Goal: Find specific page/section: Find specific page/section

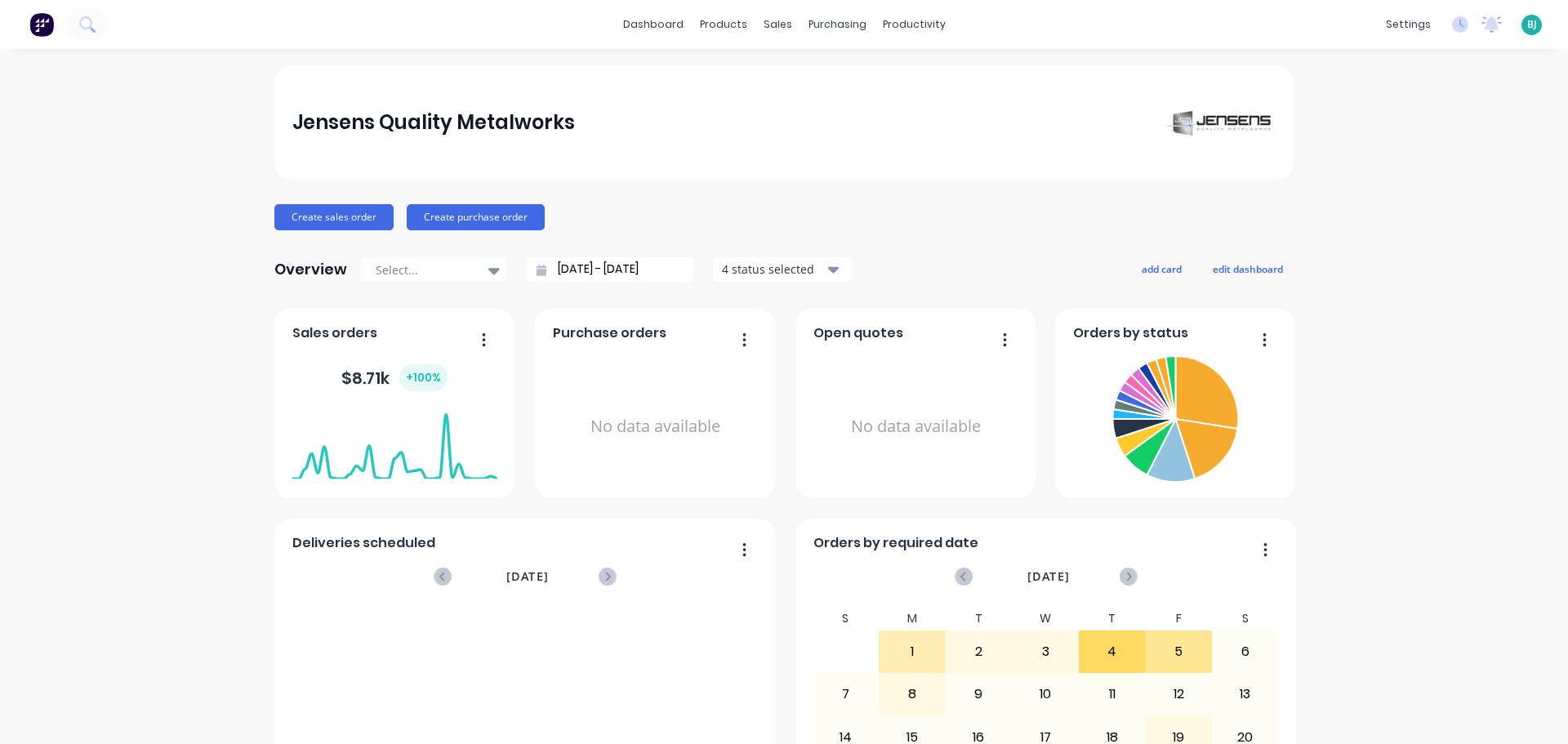
click at [1527, 27] on span "BJ" at bounding box center [1532, 25] width 10 height 15
click at [1391, 210] on div "Sign out" at bounding box center [1390, 205] width 44 height 15
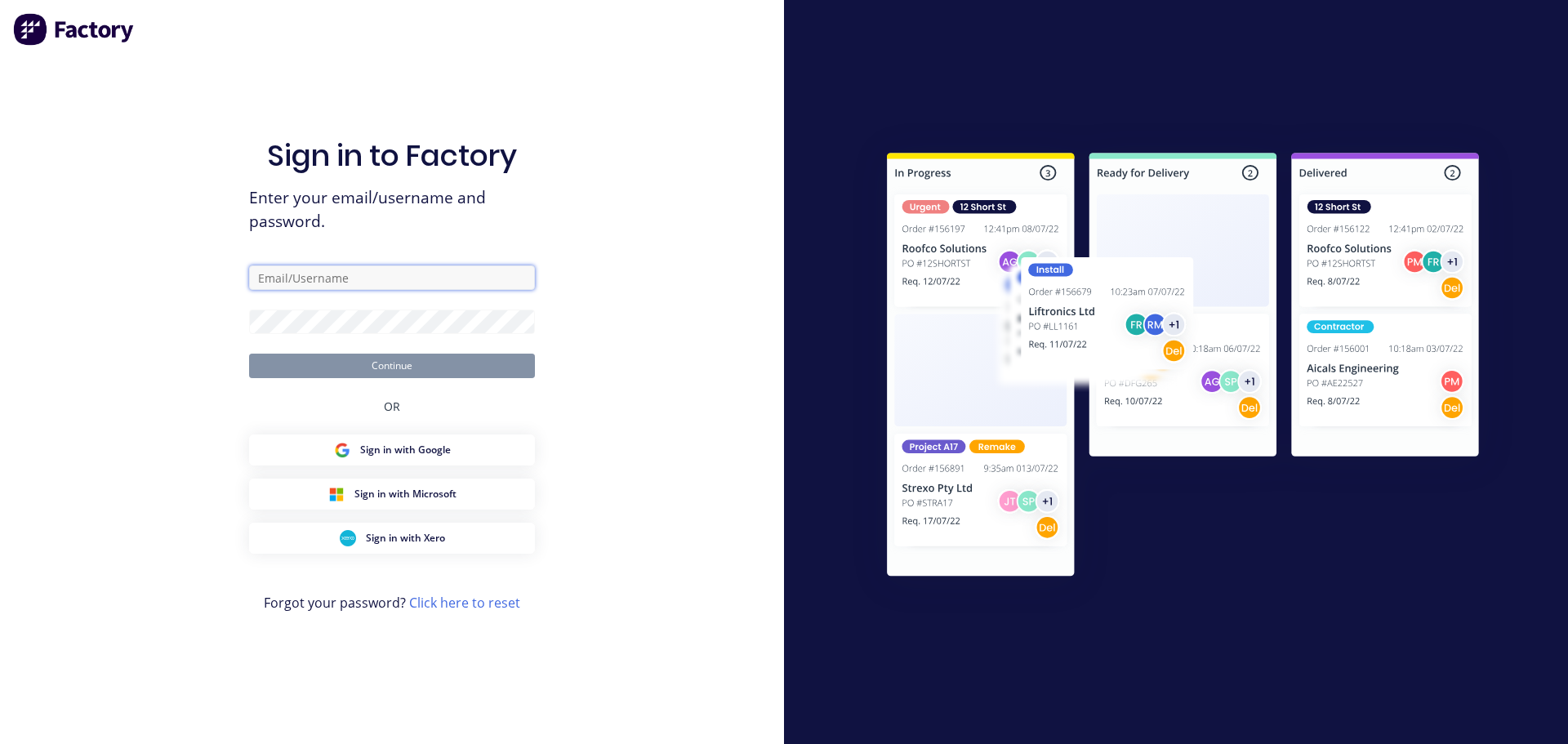
type input "estimator@jqmeng.com.au"
click at [478, 370] on button "Continue" at bounding box center [392, 366] width 286 height 25
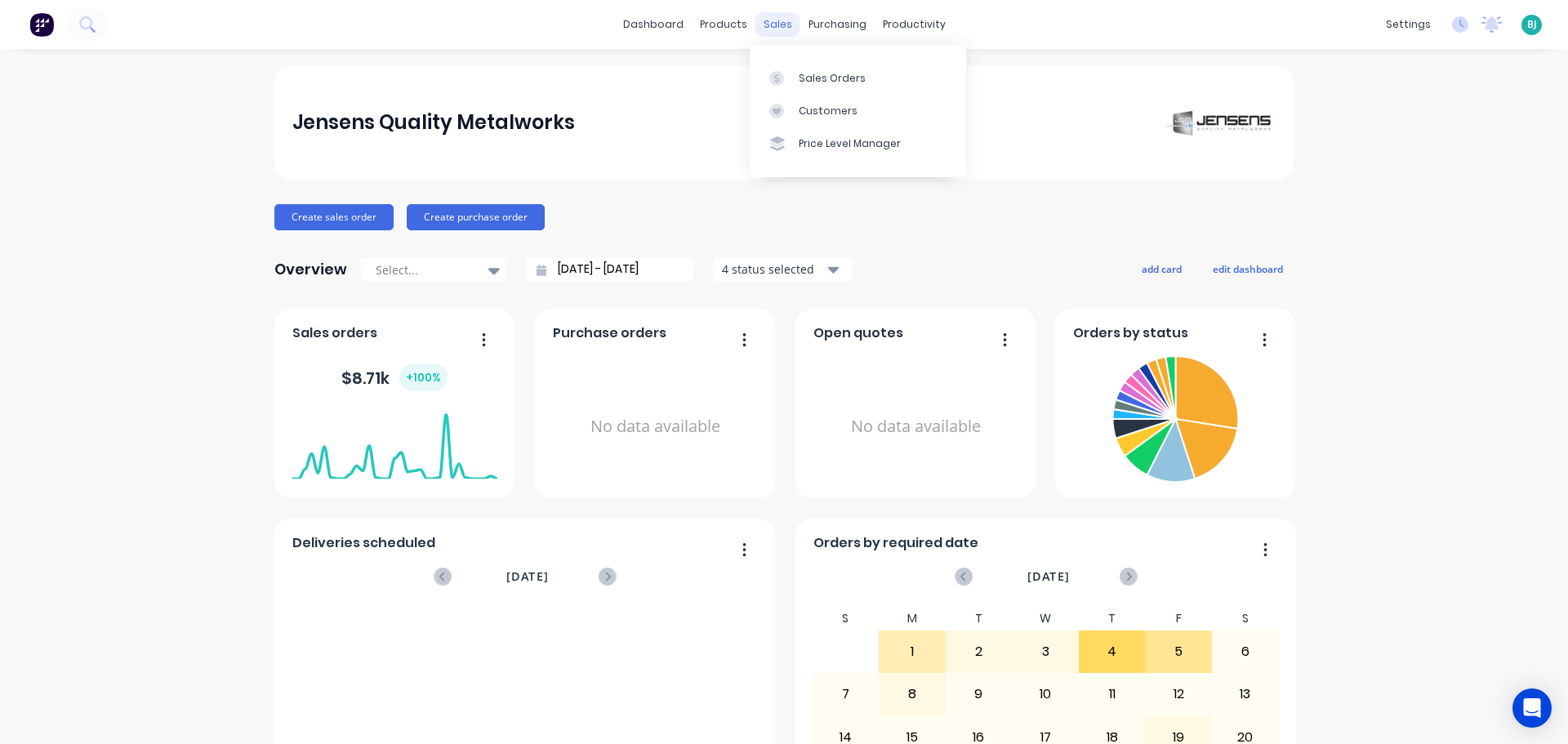
click at [778, 21] on div "sales" at bounding box center [777, 25] width 45 height 25
click at [806, 78] on div "Sales Orders" at bounding box center [832, 78] width 67 height 15
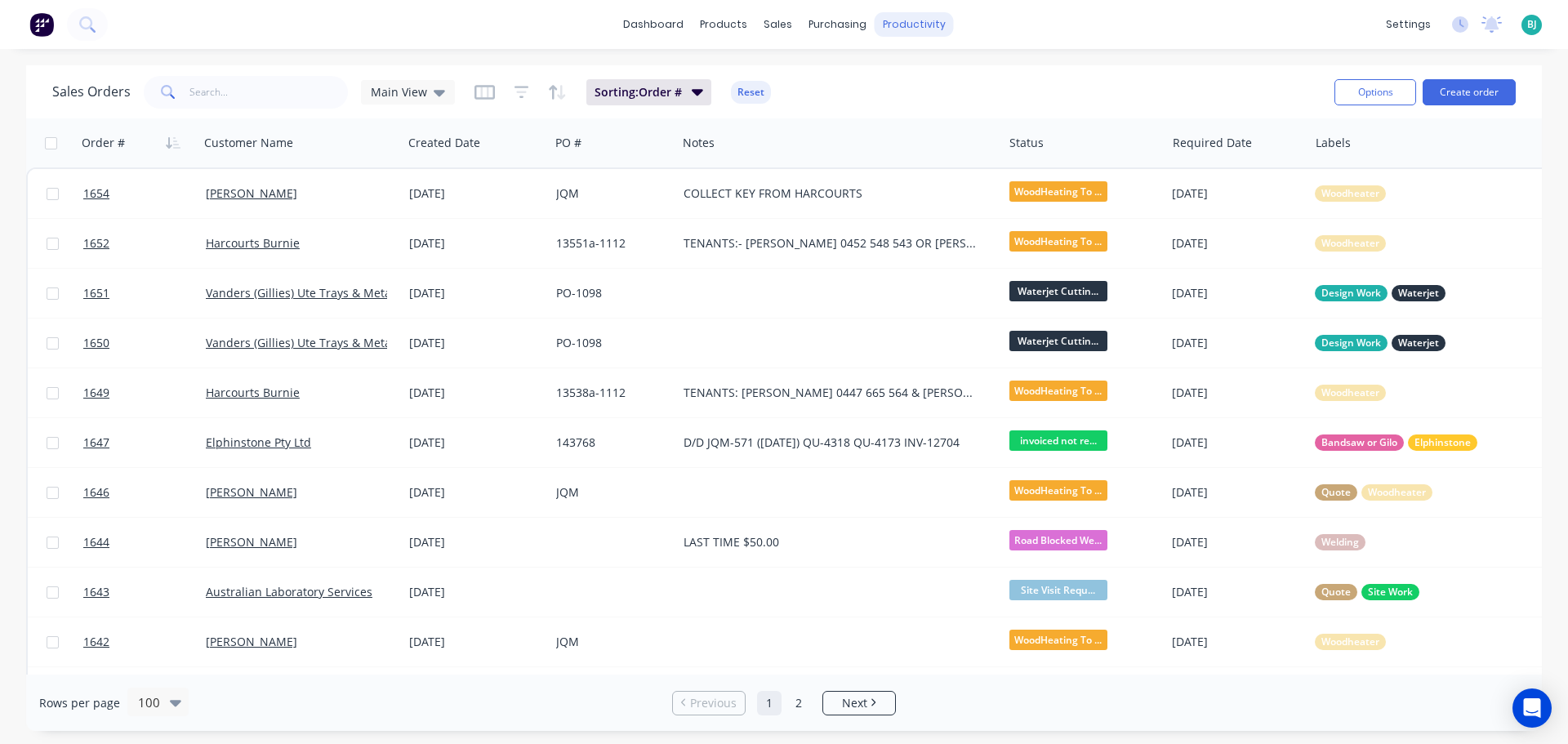
click at [903, 27] on div "productivity" at bounding box center [914, 25] width 79 height 25
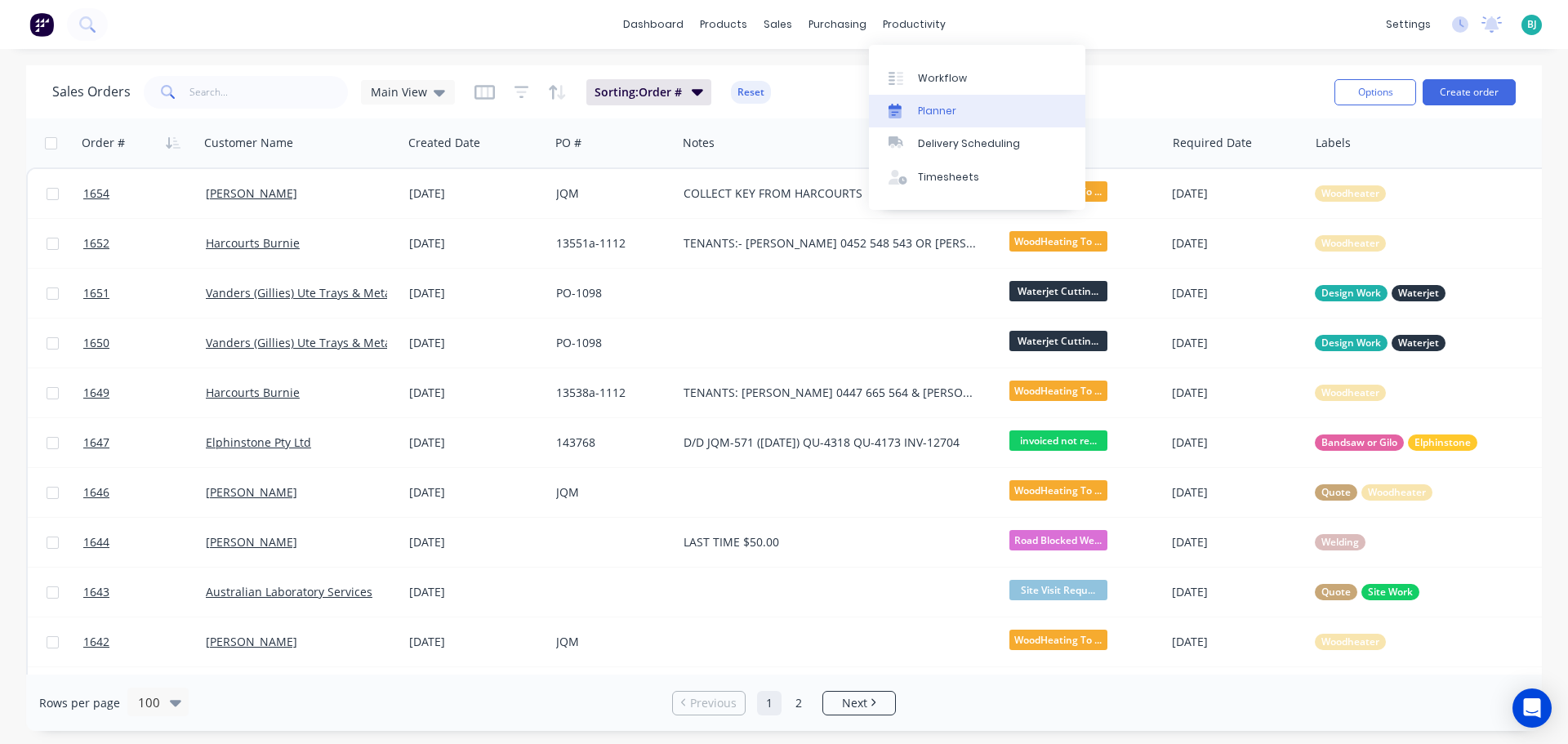
click at [935, 115] on div "Planner" at bounding box center [937, 111] width 39 height 15
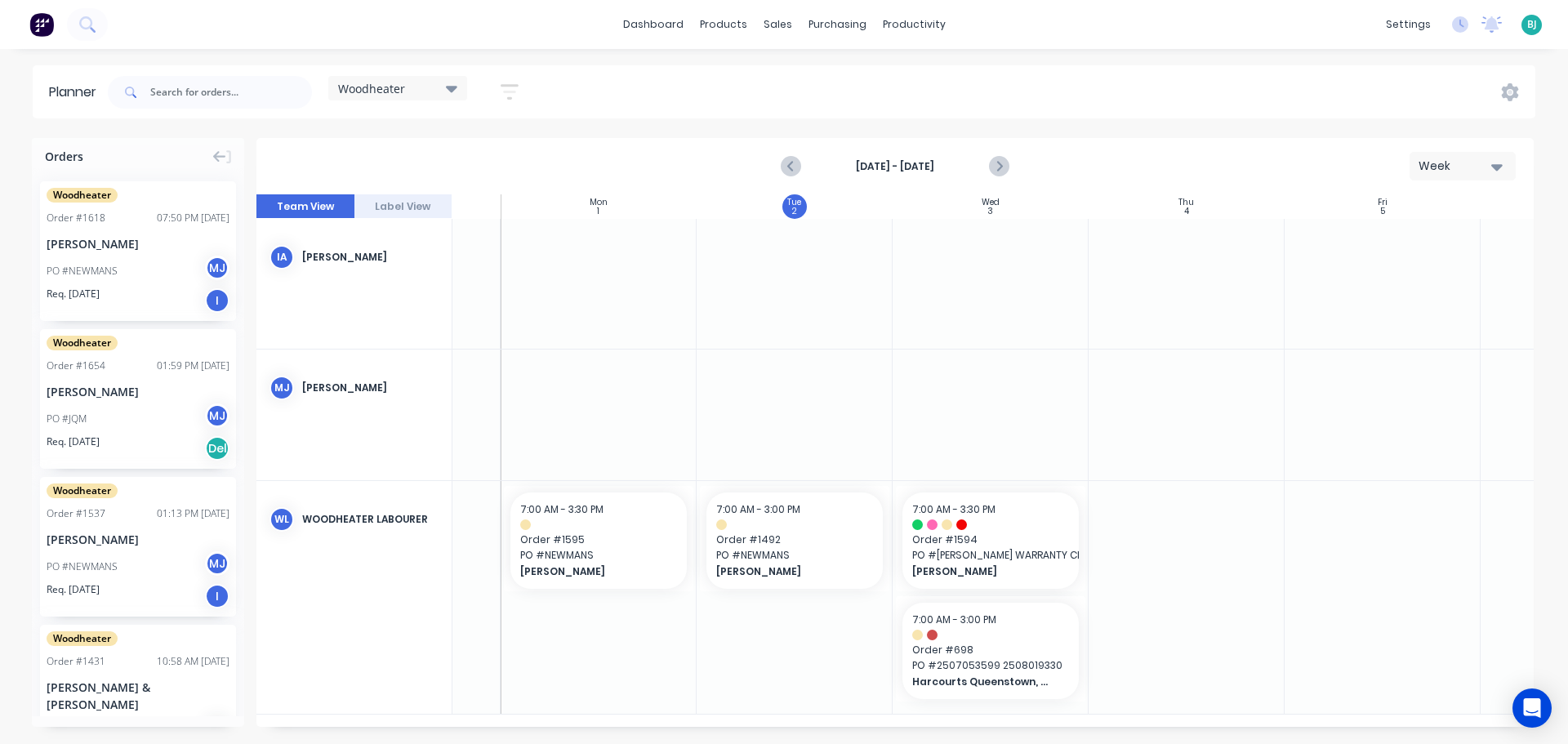
scroll to position [0, 157]
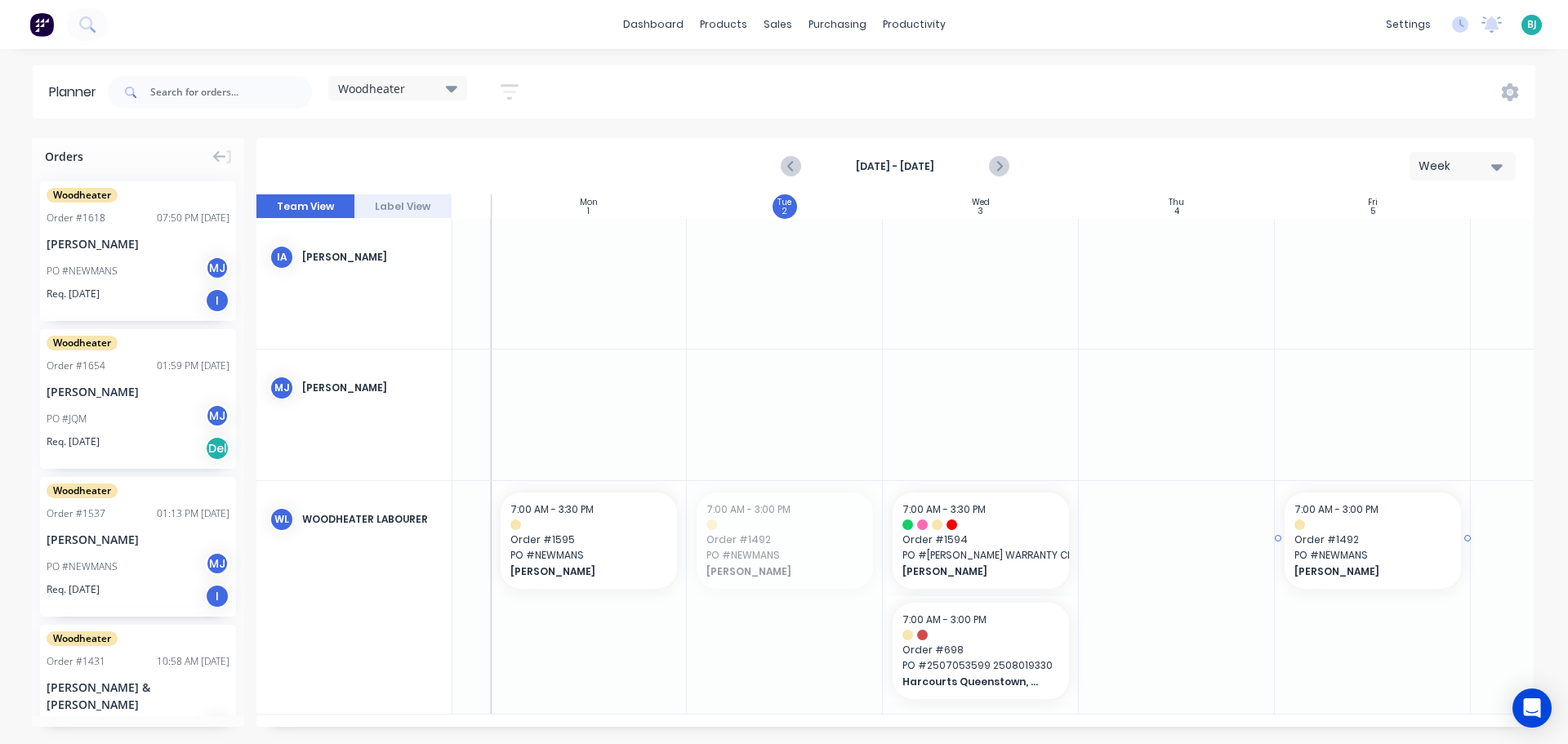
drag, startPoint x: 761, startPoint y: 532, endPoint x: 1387, endPoint y: 526, distance: 626.0
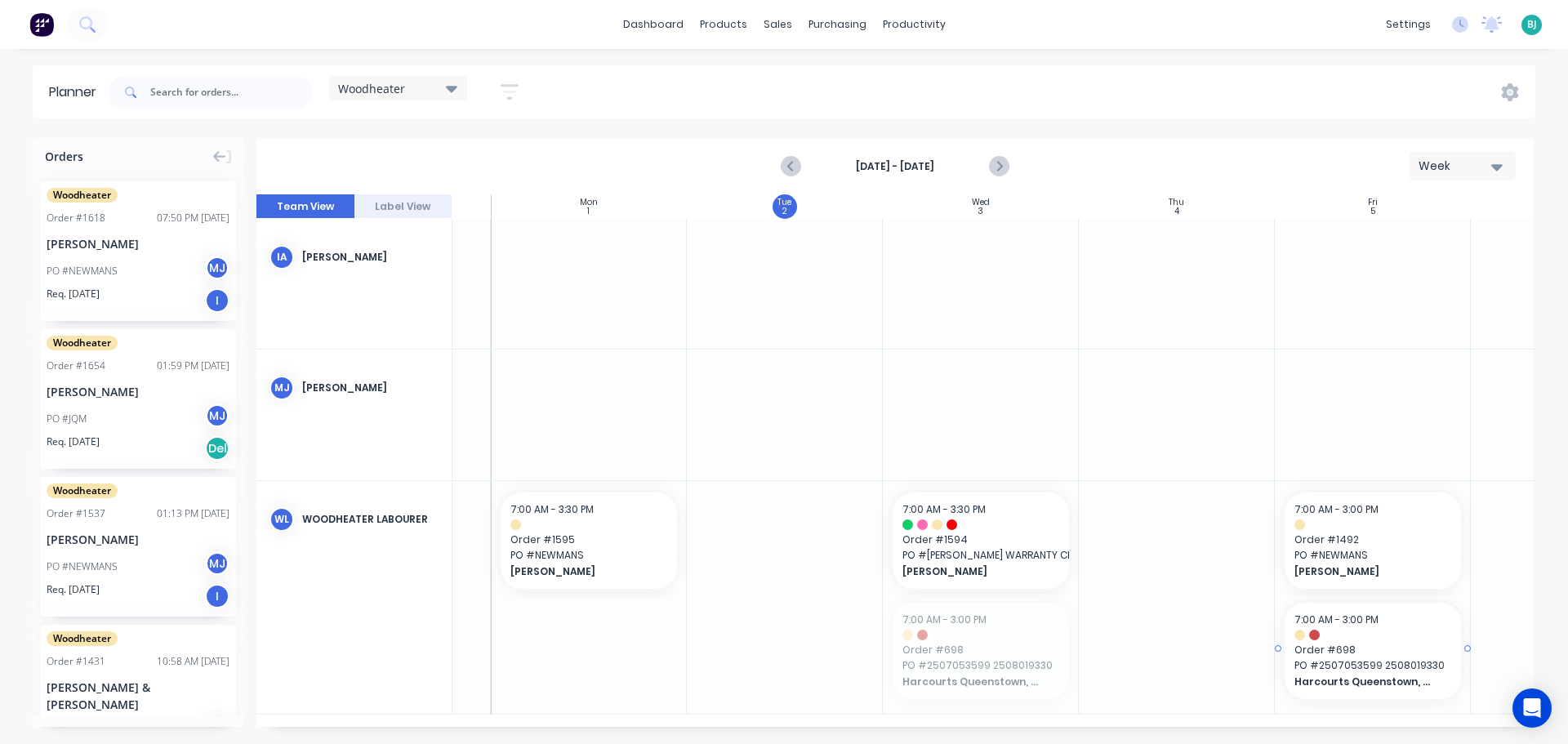
drag, startPoint x: 987, startPoint y: 637, endPoint x: 1342, endPoint y: 651, distance: 355.3
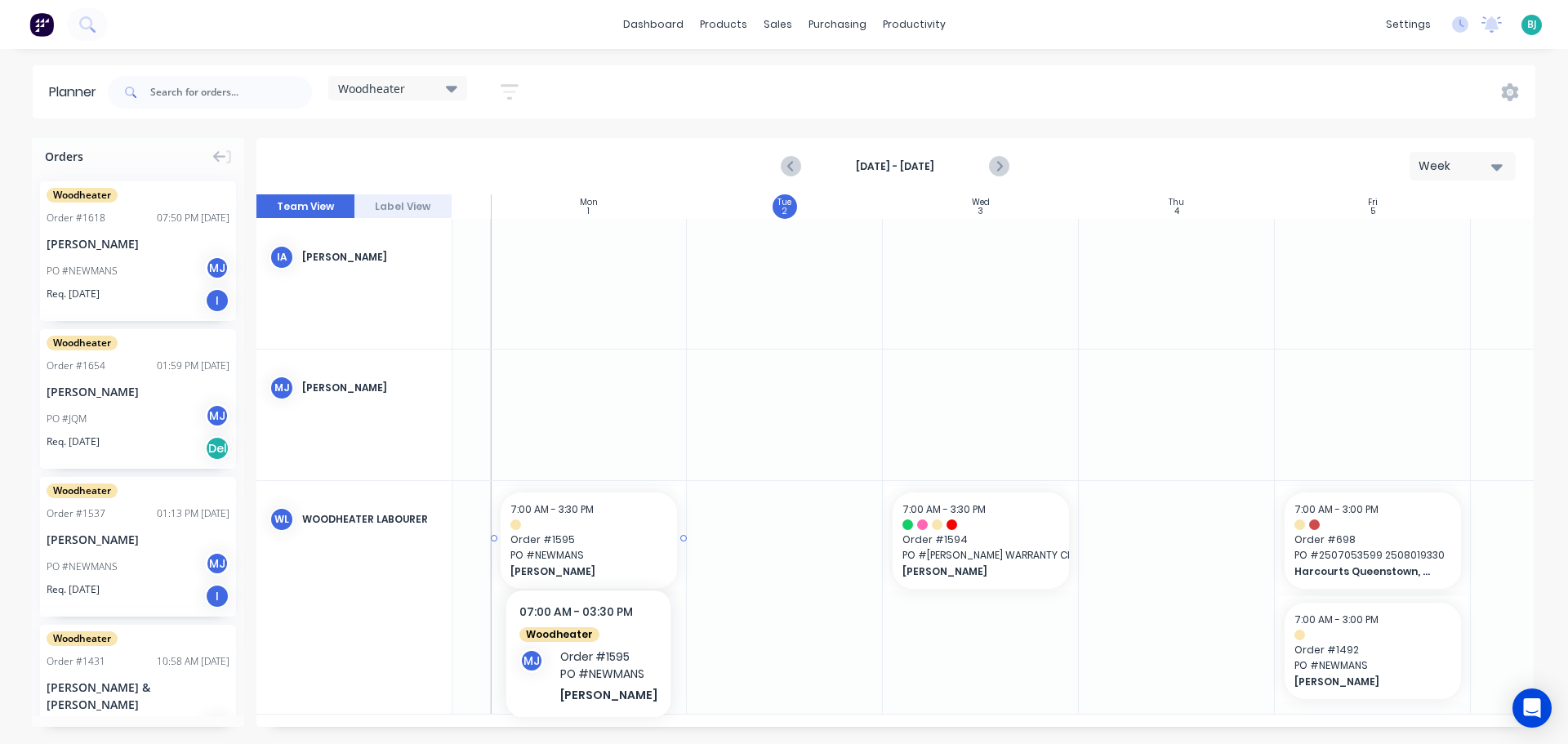
click at [622, 549] on span "PO # NEWMANS" at bounding box center [589, 556] width 157 height 15
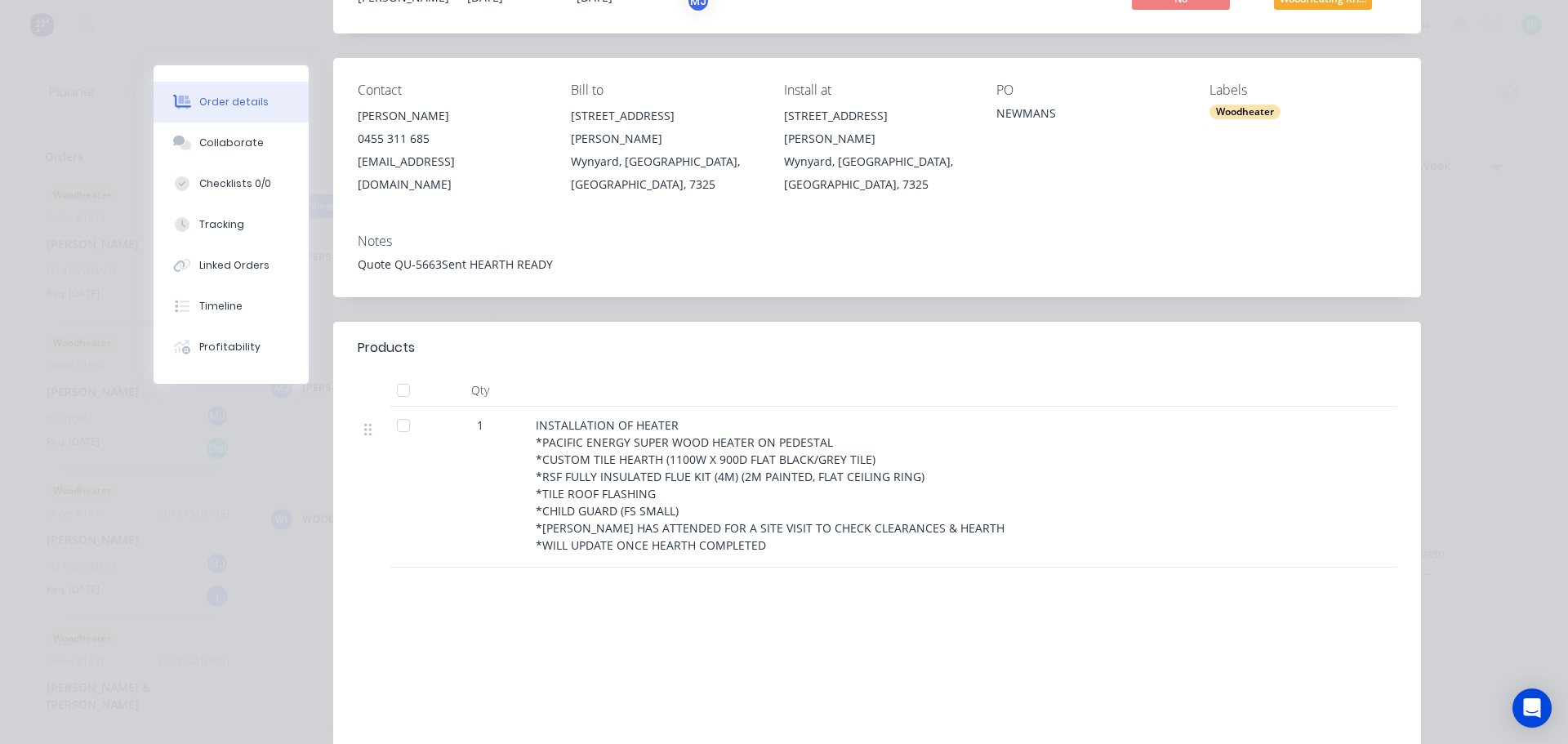
scroll to position [0, 0]
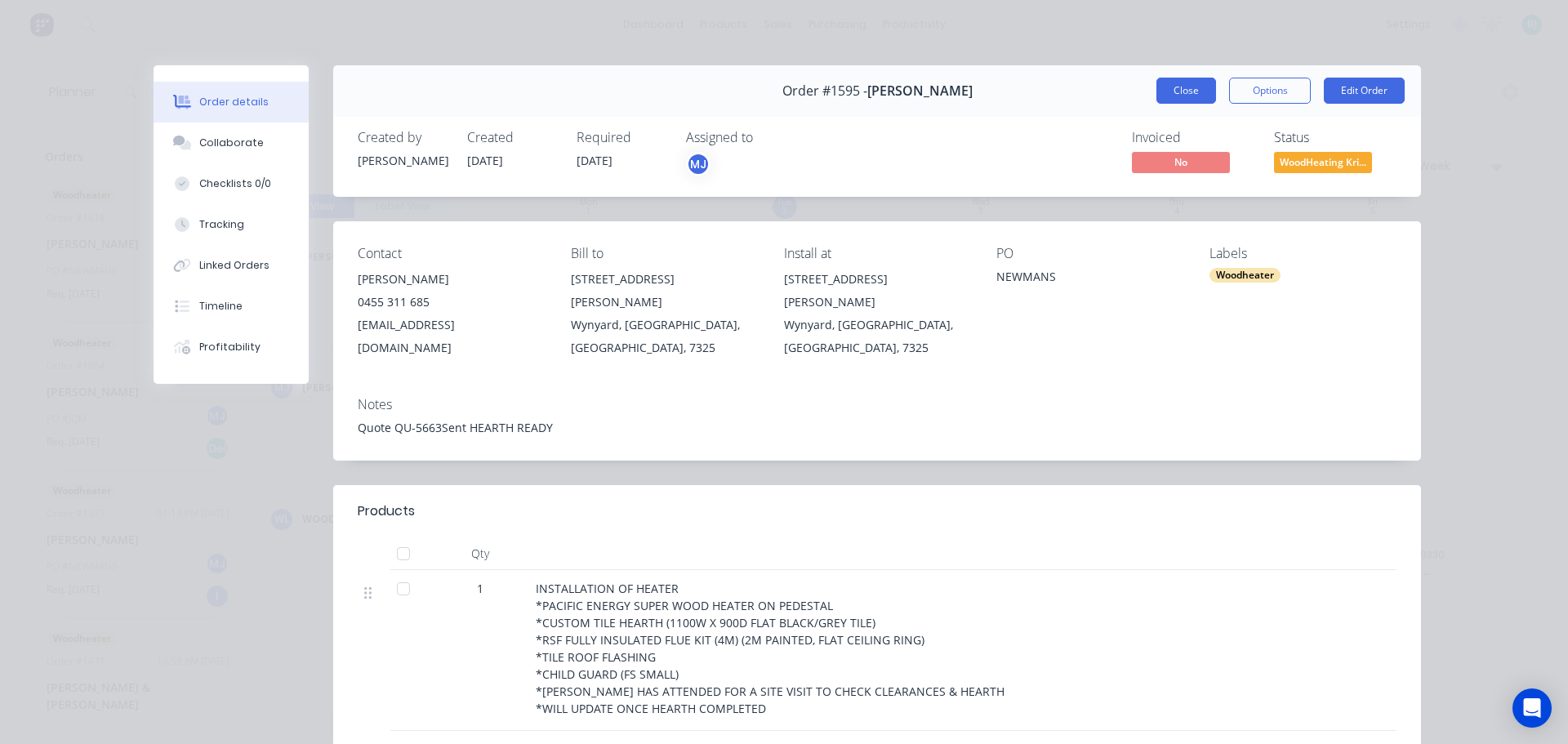
click at [1182, 92] on button "Close" at bounding box center [1185, 91] width 59 height 26
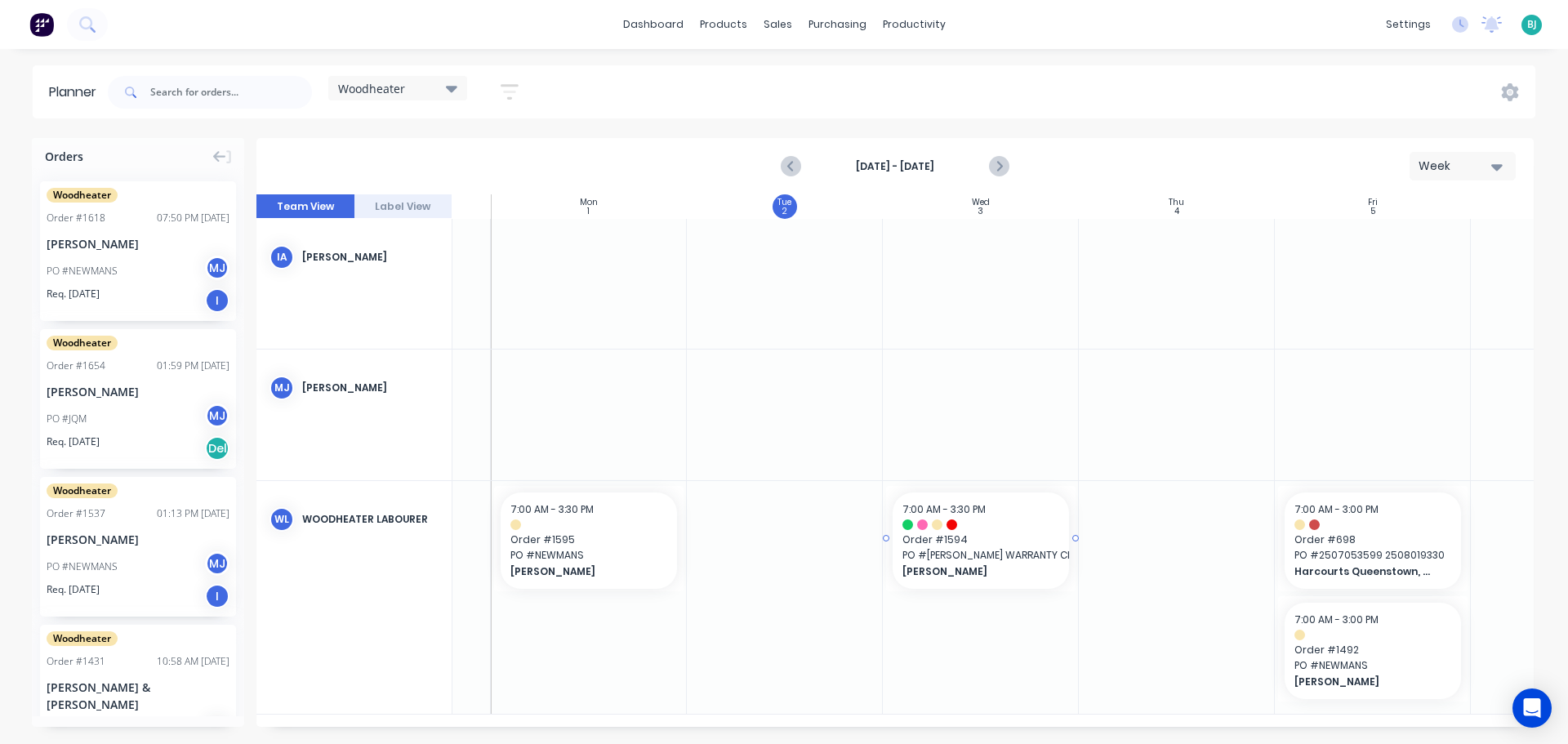
click at [996, 550] on span "PO # NEWMANS WARRANTY CLAIM PRICOTECH" at bounding box center [980, 556] width 157 height 15
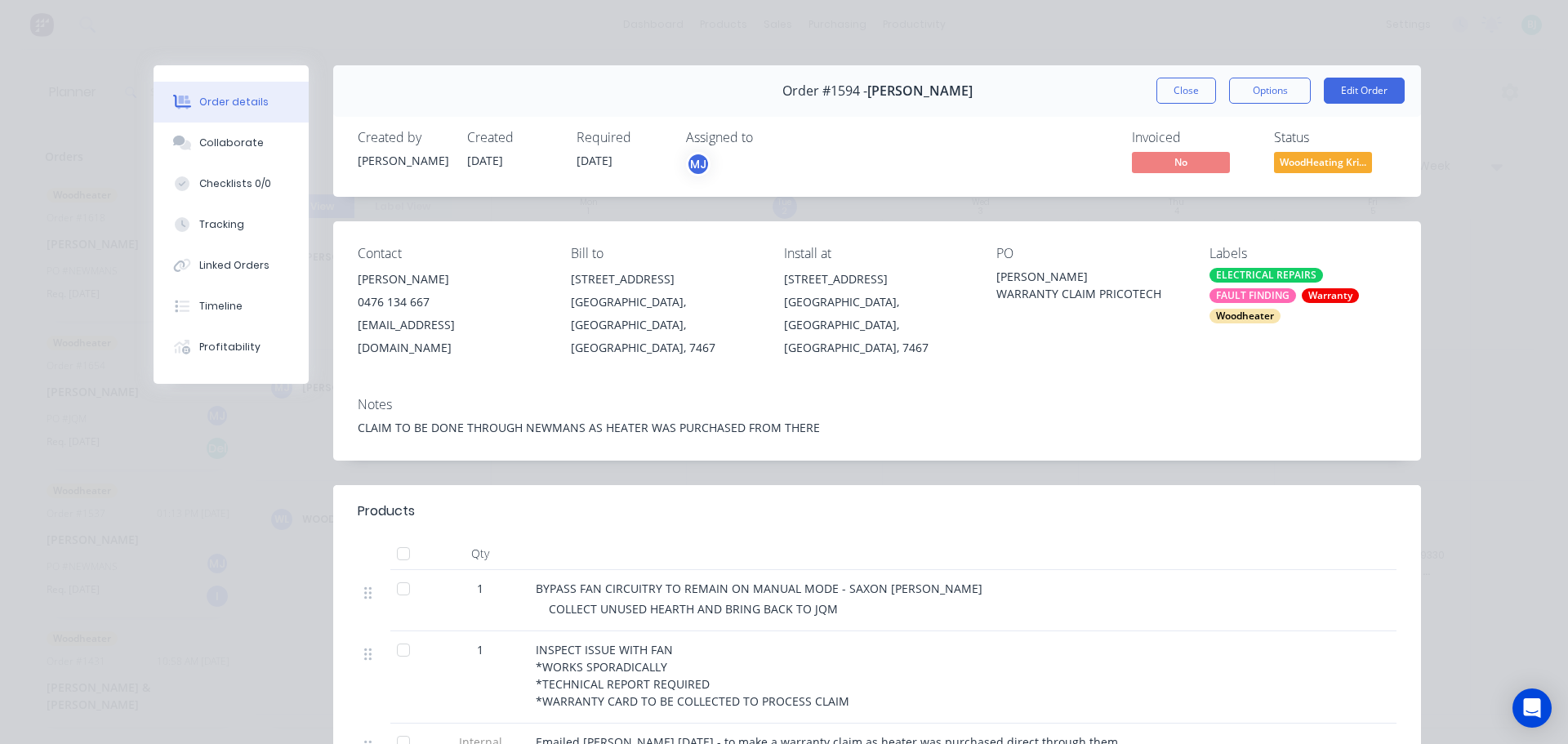
click at [1192, 86] on button "Close" at bounding box center [1185, 91] width 59 height 26
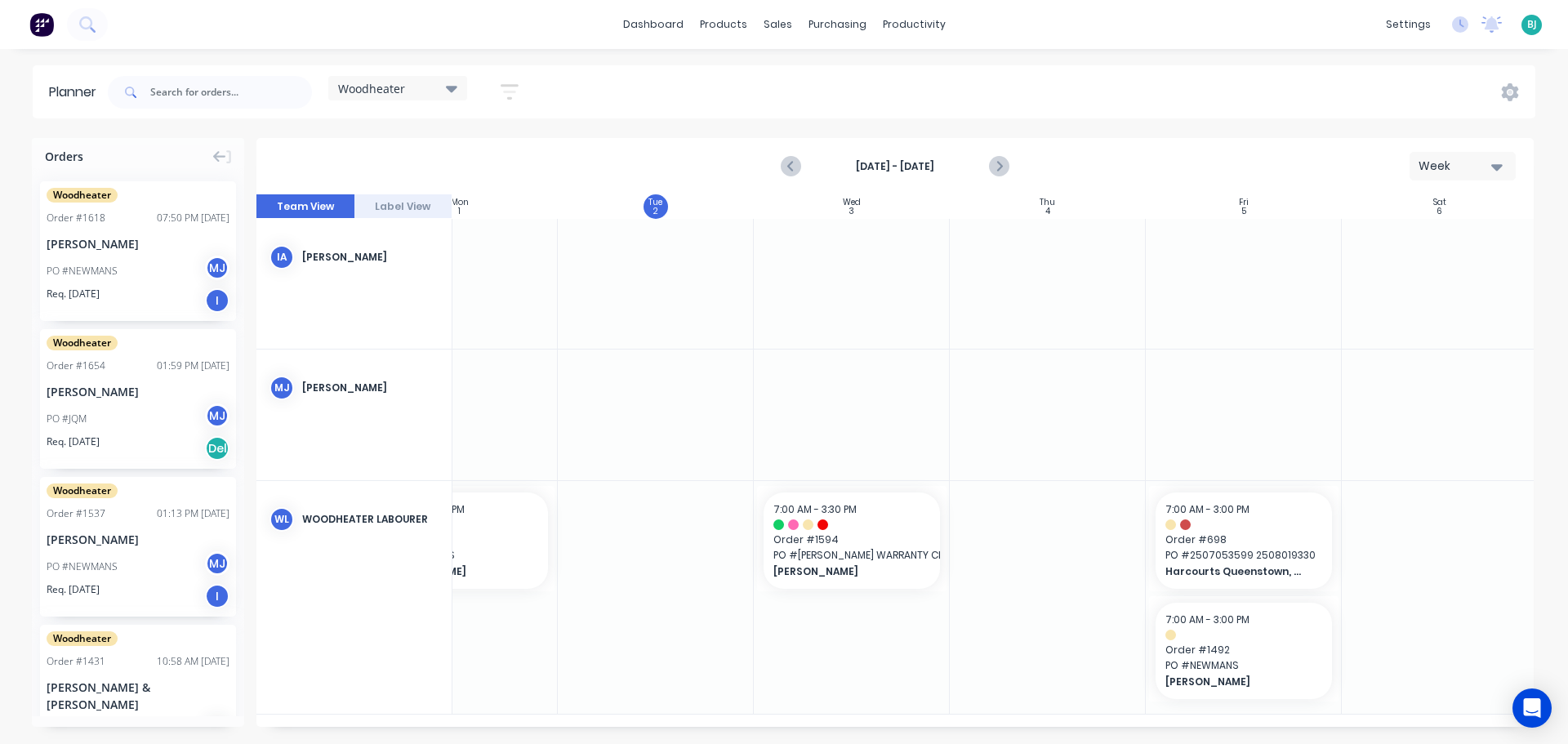
scroll to position [0, 291]
click at [190, 83] on input "text" at bounding box center [231, 92] width 162 height 33
type input "1394"
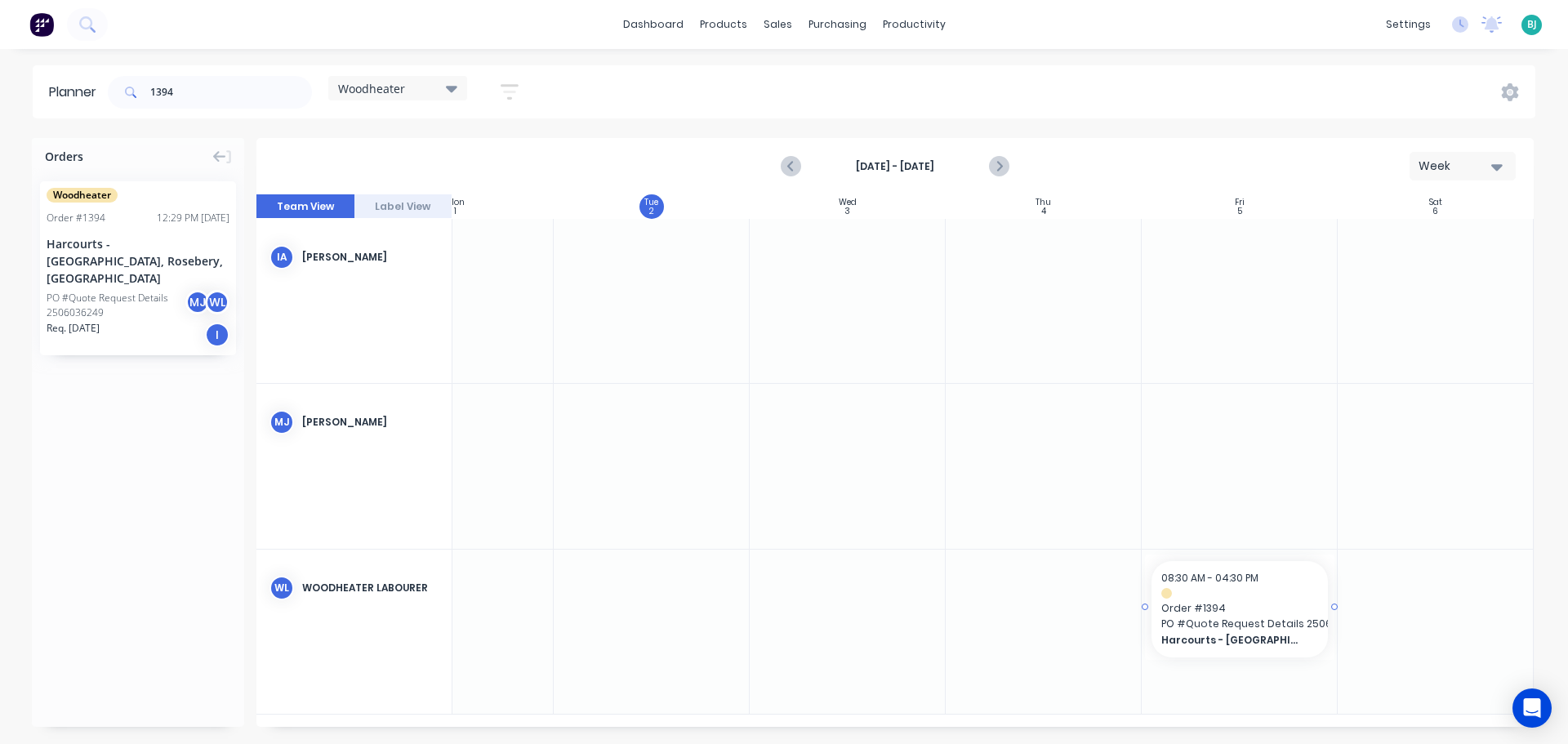
drag, startPoint x: 126, startPoint y: 246, endPoint x: 1201, endPoint y: 638, distance: 1144.2
drag, startPoint x: 202, startPoint y: 88, endPoint x: 136, endPoint y: 85, distance: 66.1
click at [136, 85] on div "1394" at bounding box center [210, 92] width 204 height 33
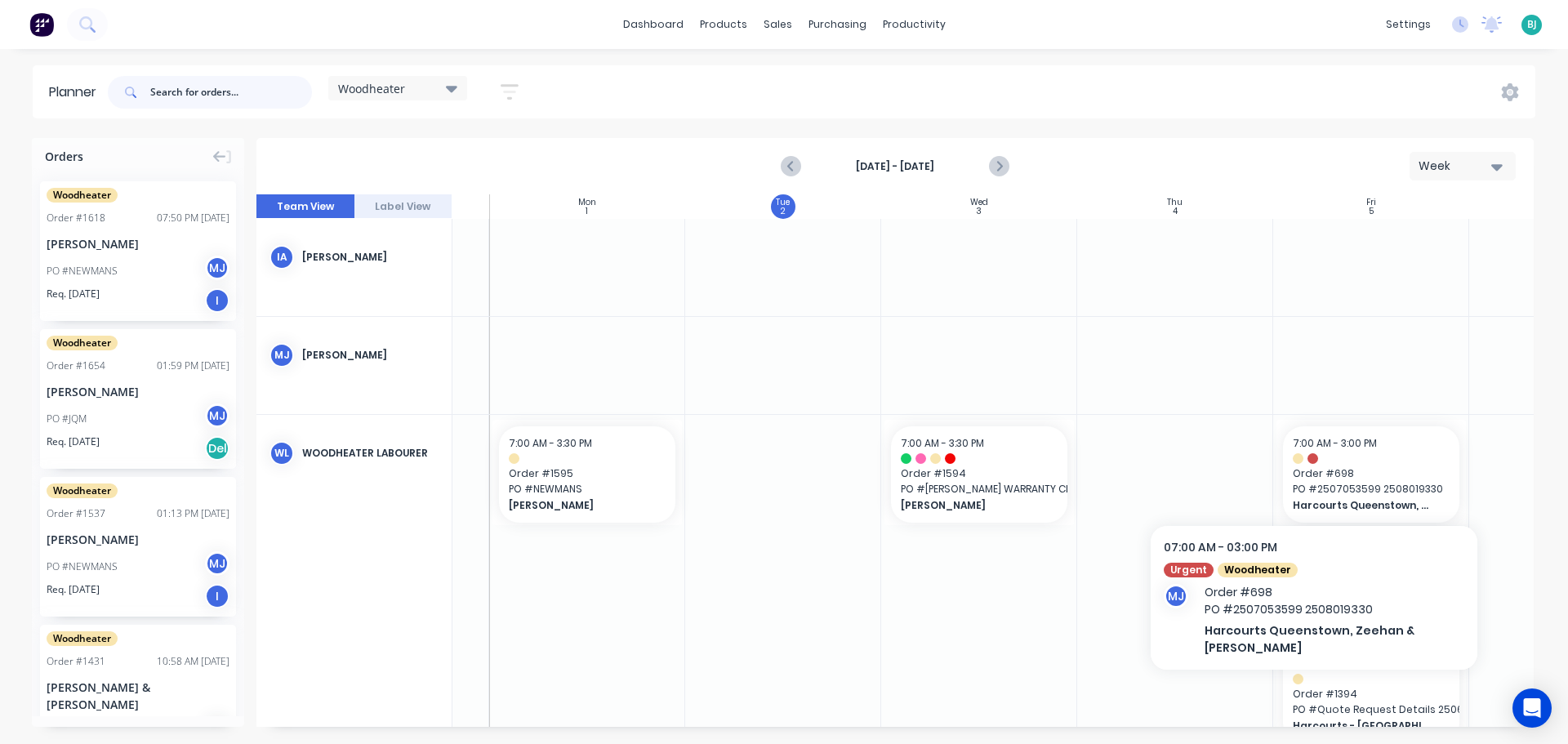
scroll to position [51, 159]
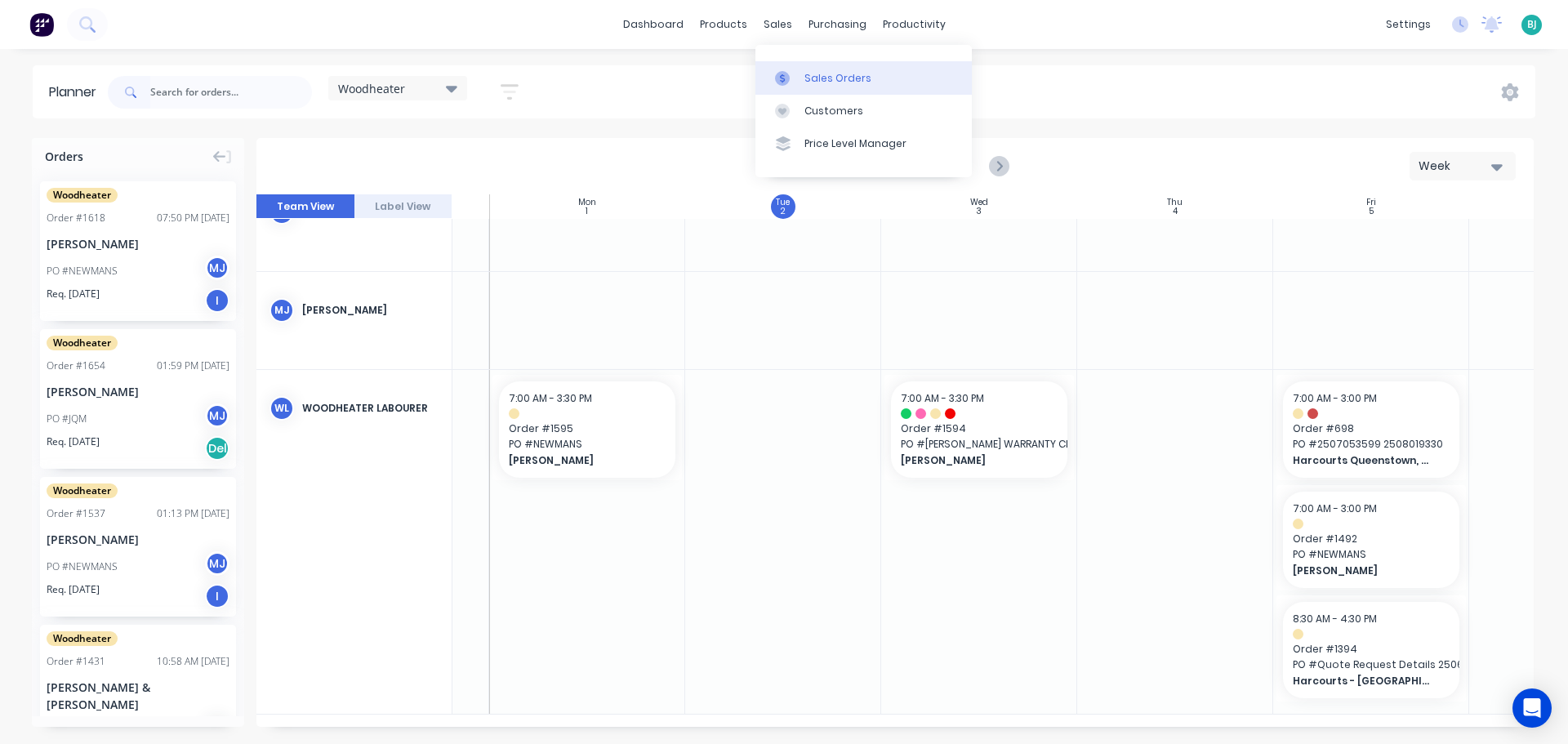
click at [800, 74] on link "Sales Orders" at bounding box center [863, 78] width 216 height 33
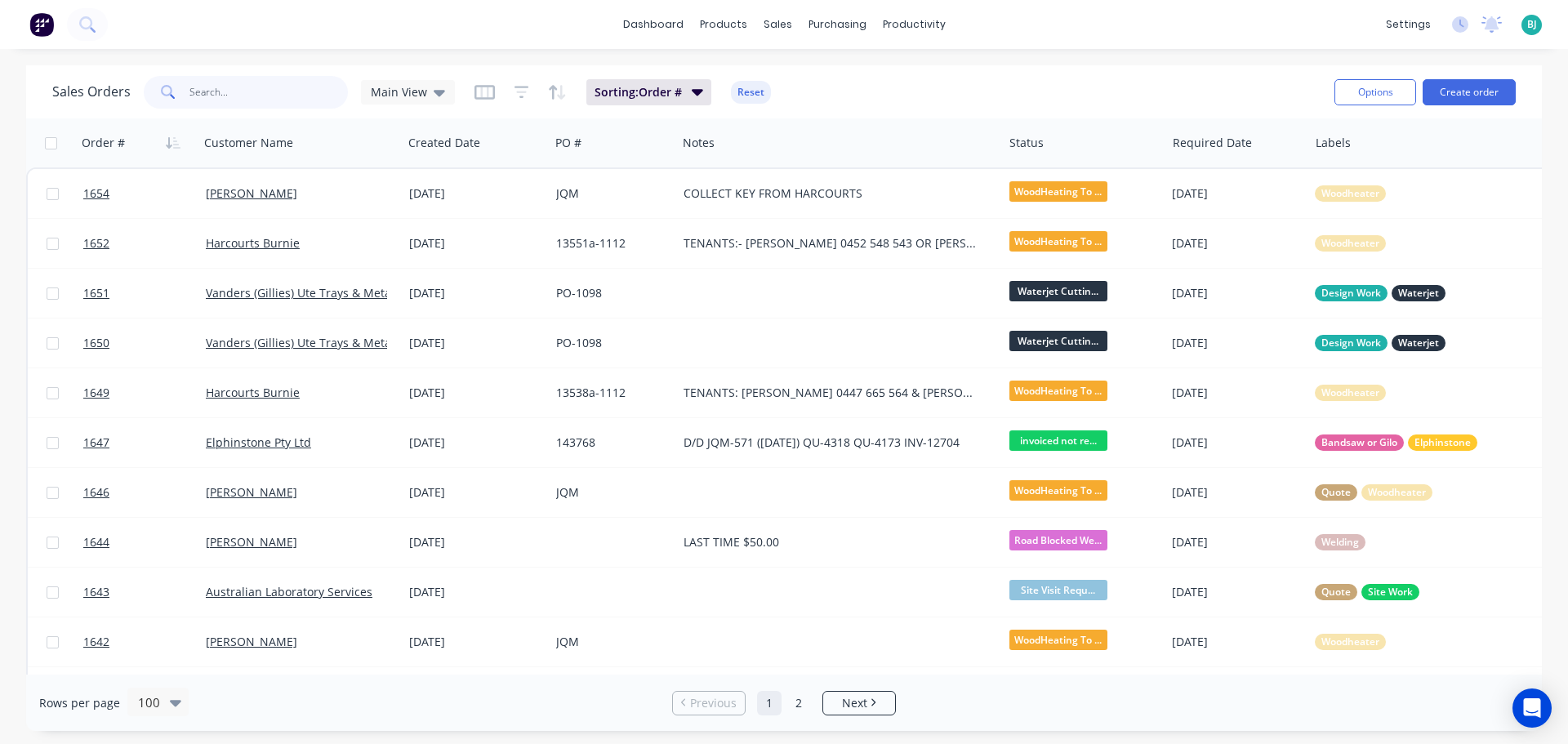
click at [221, 90] on input "text" at bounding box center [269, 92] width 159 height 33
type input "1623"
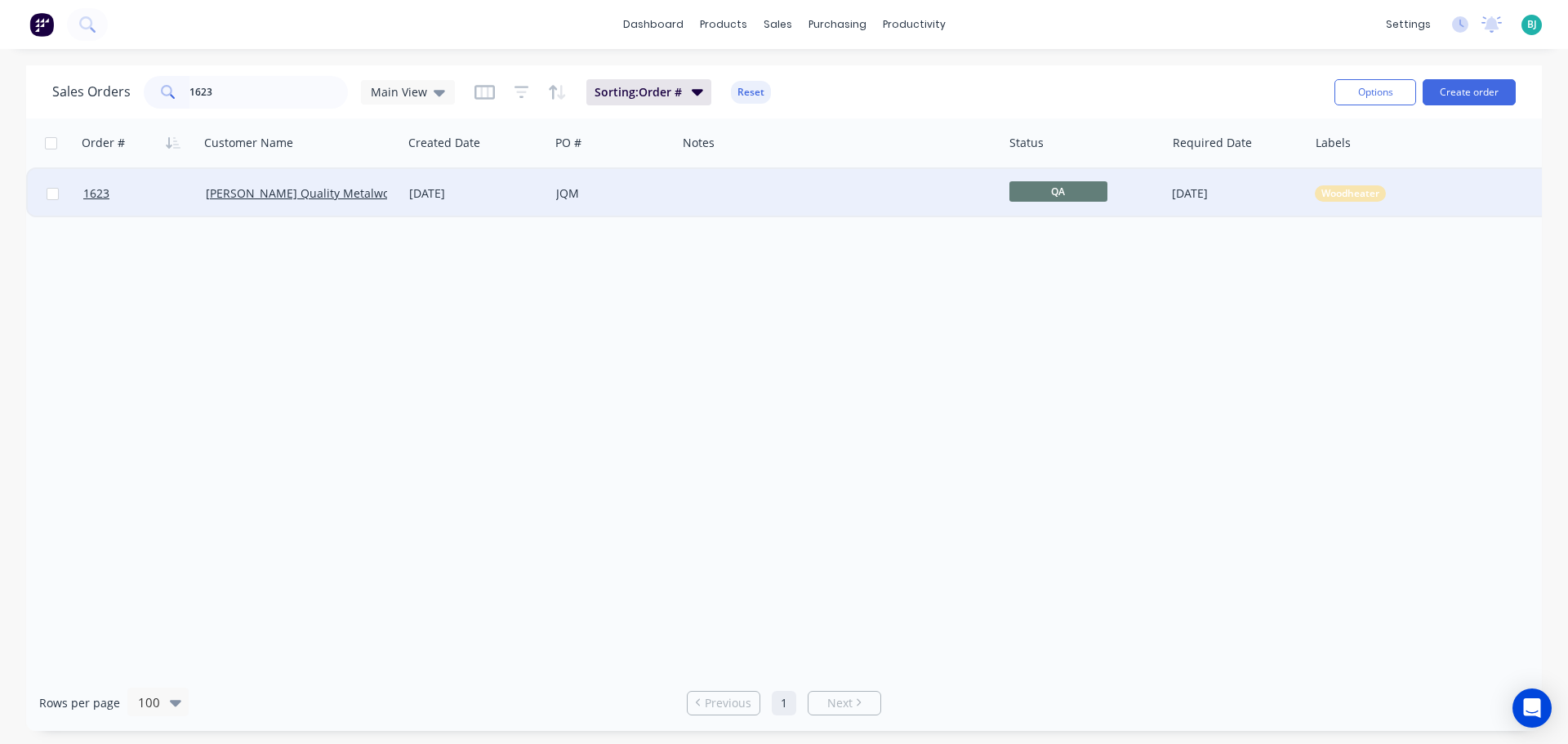
click at [655, 201] on div "JQM" at bounding box center [613, 193] width 128 height 49
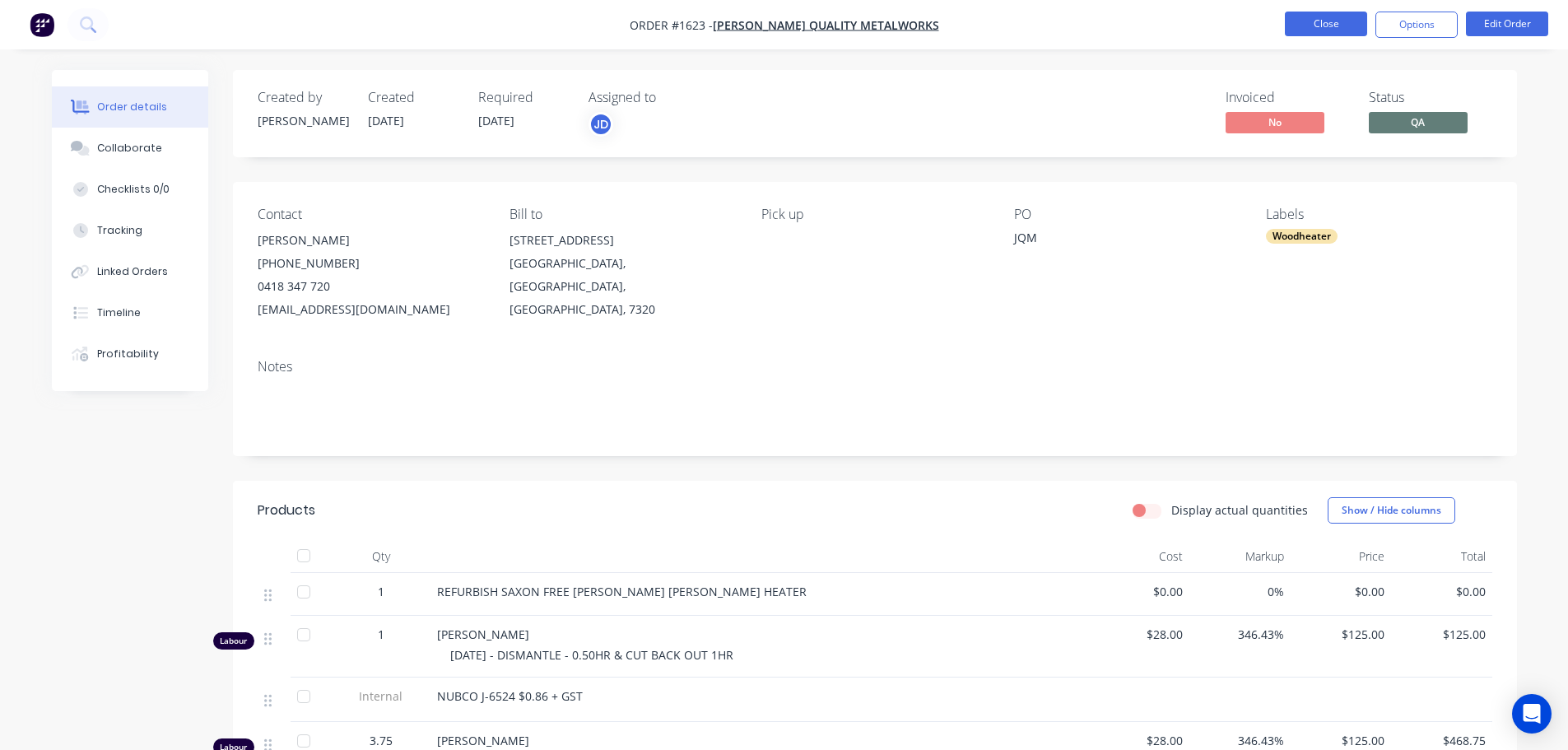
click at [1333, 32] on button "Close" at bounding box center [1325, 24] width 82 height 25
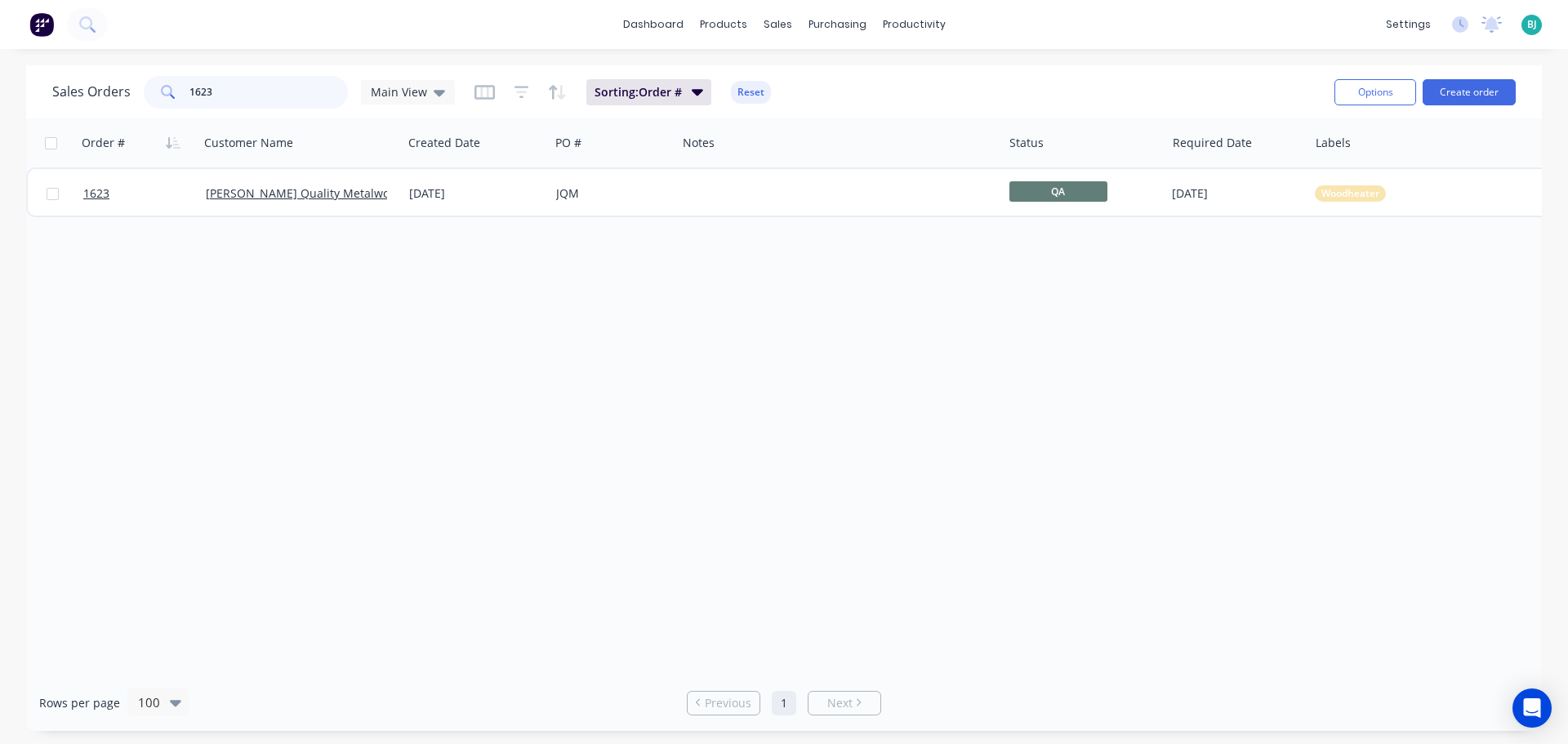
drag, startPoint x: 244, startPoint y: 93, endPoint x: 178, endPoint y: 92, distance: 66.0
click at [178, 92] on div "1623" at bounding box center [246, 92] width 204 height 33
